Goal: Task Accomplishment & Management: Manage account settings

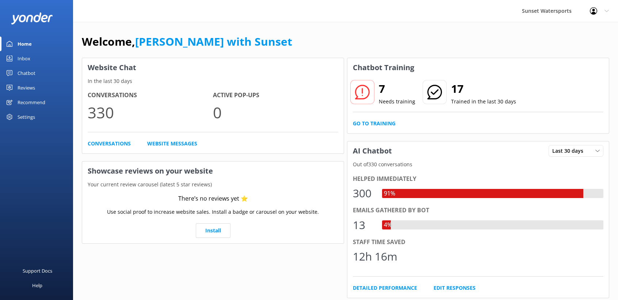
click at [30, 54] on link "Inbox" at bounding box center [36, 58] width 73 height 15
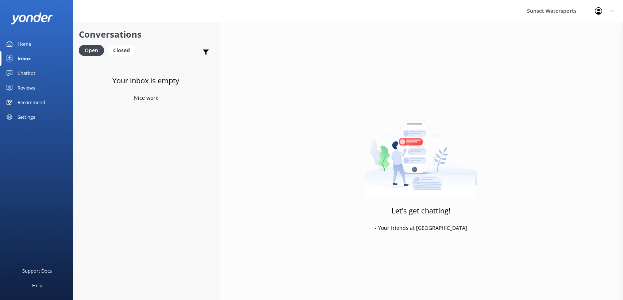
click at [611, 10] on icon at bounding box center [612, 11] width 4 height 4
click at [583, 47] on link "Logout" at bounding box center [587, 49] width 73 height 18
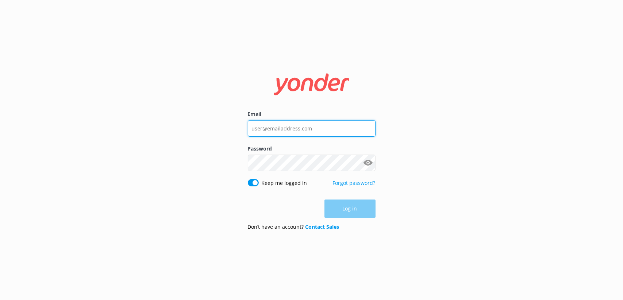
type input "[EMAIL_ADDRESS][DOMAIN_NAME]"
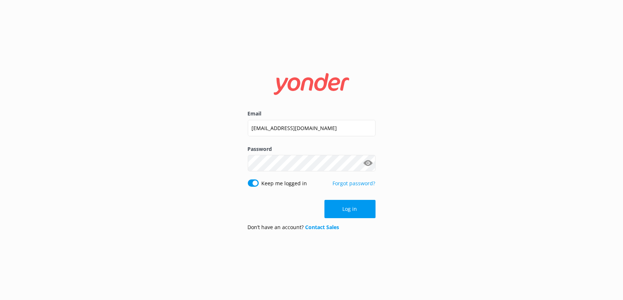
drag, startPoint x: 323, startPoint y: 0, endPoint x: 435, endPoint y: 62, distance: 127.5
click at [435, 62] on div "Email [EMAIL_ADDRESS][DOMAIN_NAME] Password Show password Keep me logged in For…" at bounding box center [311, 150] width 623 height 300
